Goal: Find specific page/section

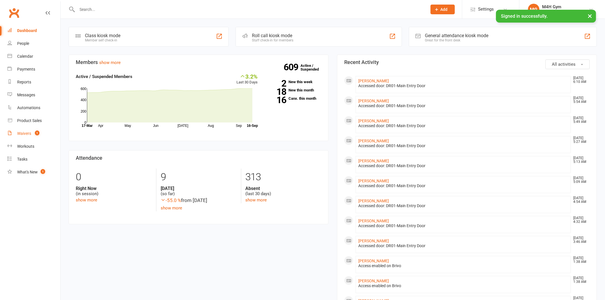
click at [33, 133] on count-badge "1" at bounding box center [35, 133] width 7 height 5
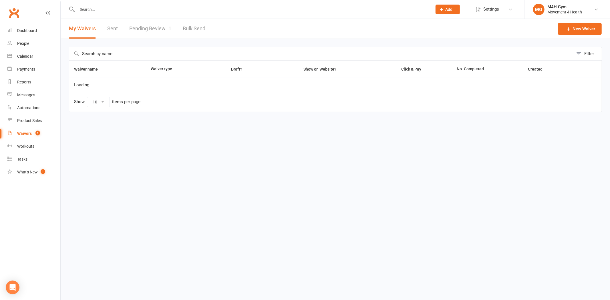
click at [152, 31] on link "Pending Review 1" at bounding box center [150, 29] width 42 height 20
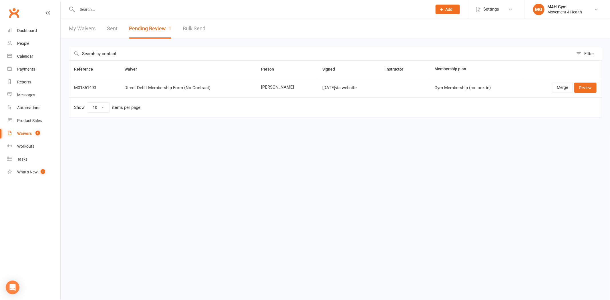
click at [95, 10] on input "text" at bounding box center [251, 9] width 353 height 8
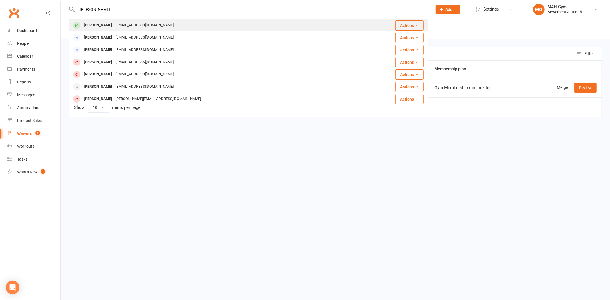
type input "[PERSON_NAME]"
click at [107, 27] on div "[PERSON_NAME]" at bounding box center [98, 25] width 32 height 8
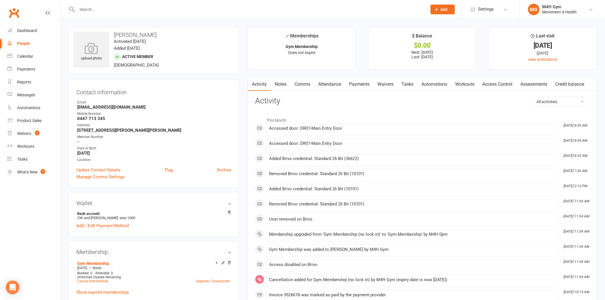
click at [486, 83] on link "Access Control" at bounding box center [498, 84] width 38 height 13
